Goal: Task Accomplishment & Management: Manage account settings

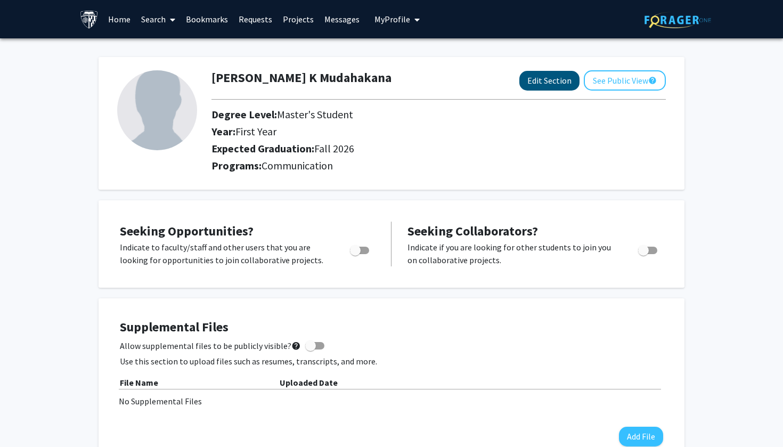
click at [560, 88] on button "Edit Section" at bounding box center [549, 81] width 60 height 20
select select "first_year"
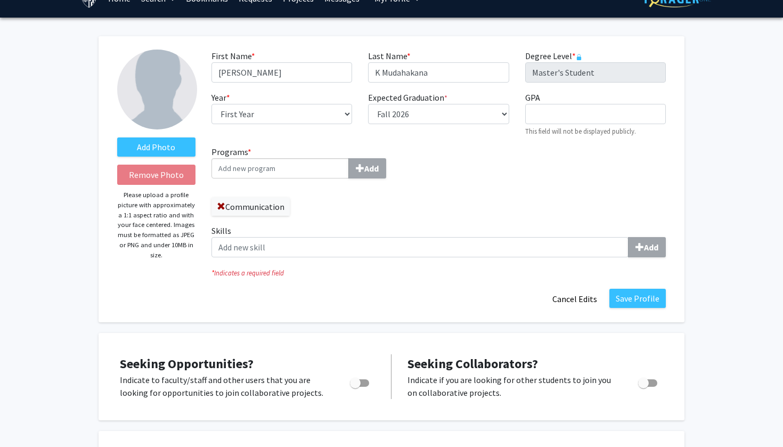
scroll to position [22, 0]
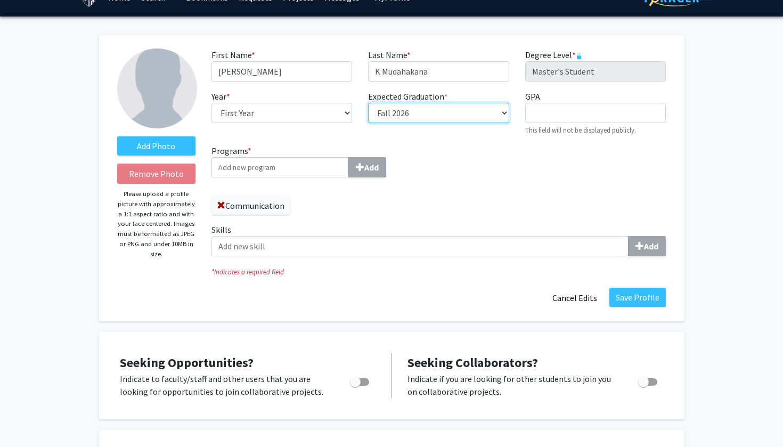
select select "37: spring_2027"
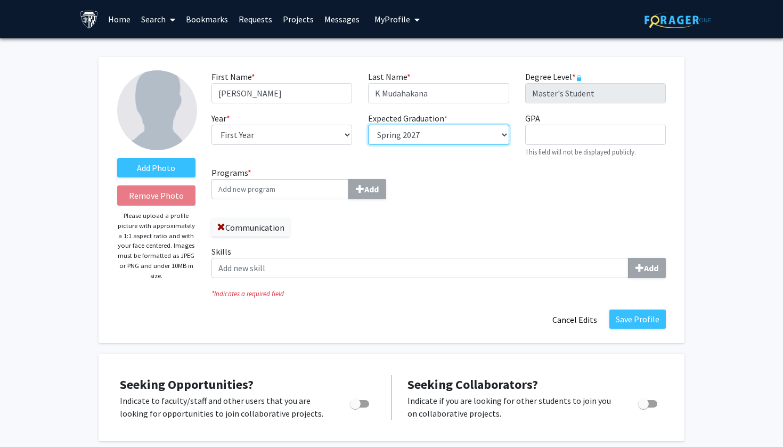
scroll to position [0, 0]
click at [622, 323] on button "Save Profile" at bounding box center [637, 318] width 56 height 19
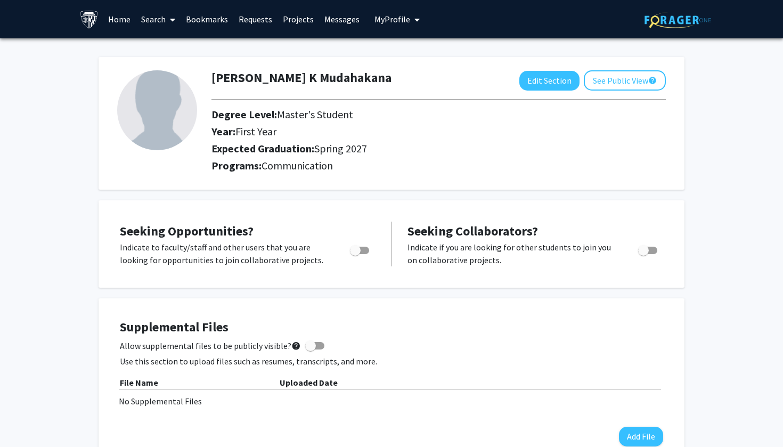
click at [322, 21] on link "Messages" at bounding box center [342, 19] width 46 height 37
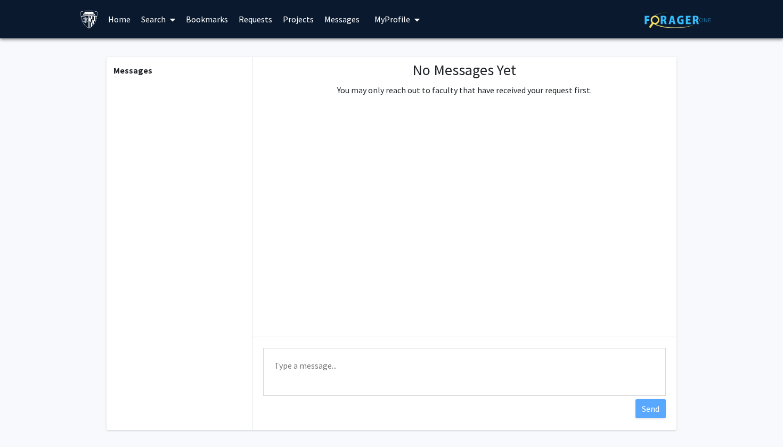
click at [335, 6] on link "Messages" at bounding box center [342, 19] width 46 height 37
click at [335, 14] on link "Messages" at bounding box center [342, 19] width 46 height 37
click at [334, 22] on link "Messages" at bounding box center [342, 19] width 46 height 37
click at [299, 21] on link "Projects" at bounding box center [298, 19] width 42 height 37
